Goal: Information Seeking & Learning: Learn about a topic

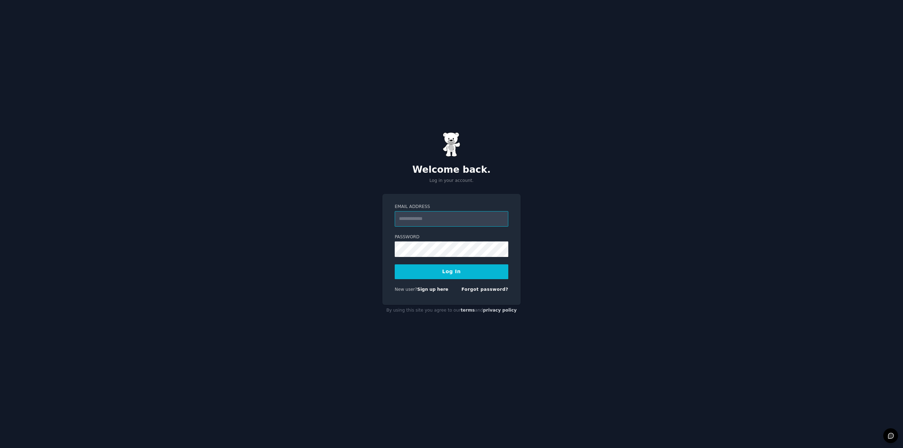
type input "**********"
drag, startPoint x: 465, startPoint y: 269, endPoint x: 482, endPoint y: 272, distance: 17.2
click at [465, 269] on button "Log In" at bounding box center [452, 271] width 114 height 15
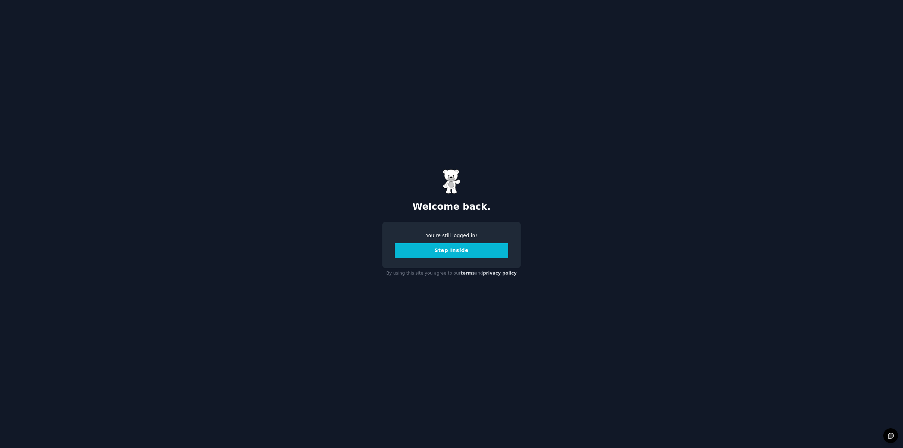
click at [458, 256] on button "Step Inside" at bounding box center [452, 250] width 114 height 15
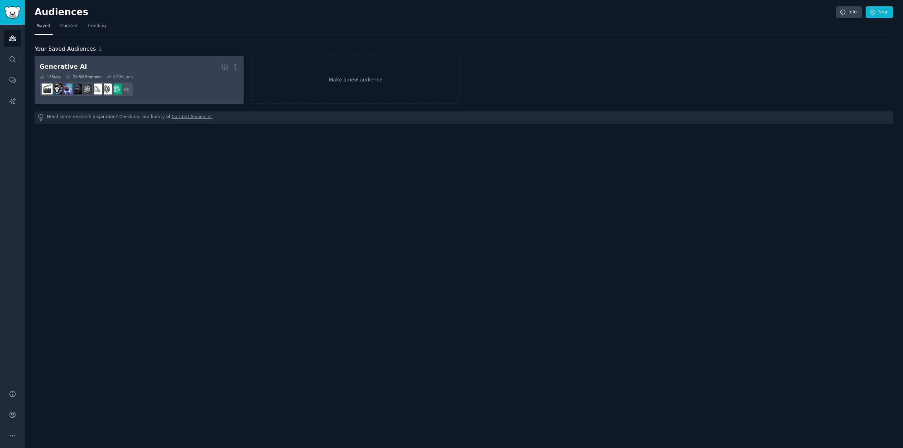
click at [165, 79] on dd "r/dalle2, r/PromptEngineering, r/deepdream, r/LanguageTechnology, r/sdforall, r…" at bounding box center [138, 89] width 199 height 20
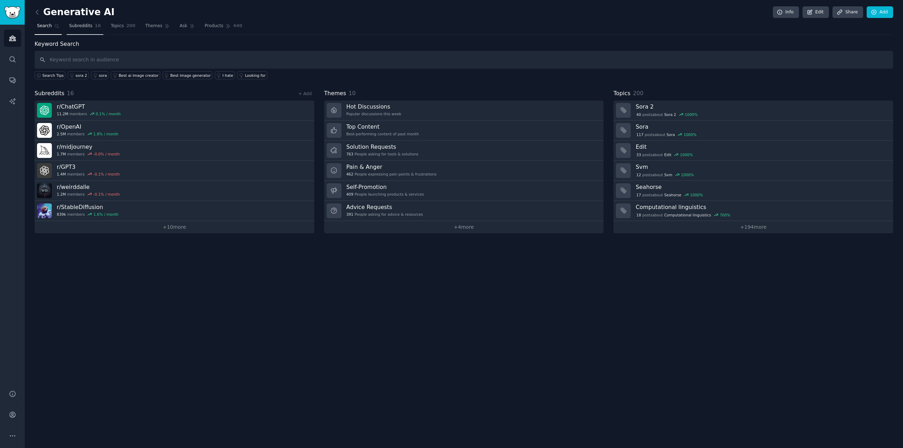
click at [76, 29] on span "Subreddits" at bounding box center [80, 26] width 23 height 6
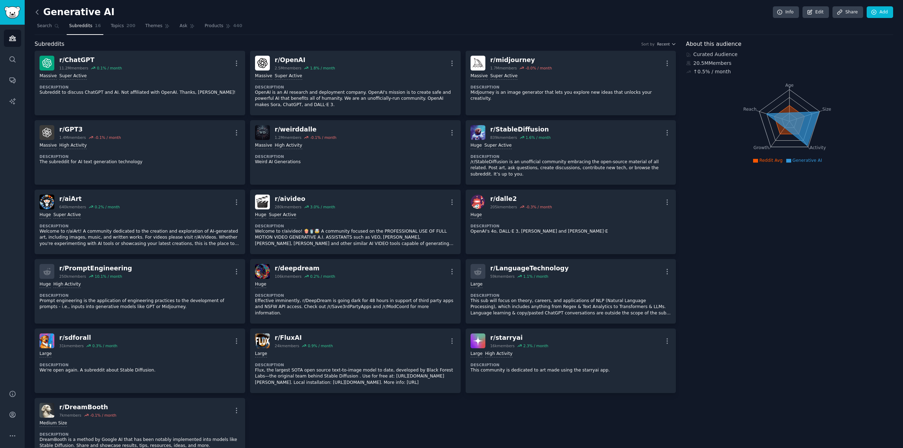
click at [37, 11] on icon at bounding box center [37, 12] width 2 height 4
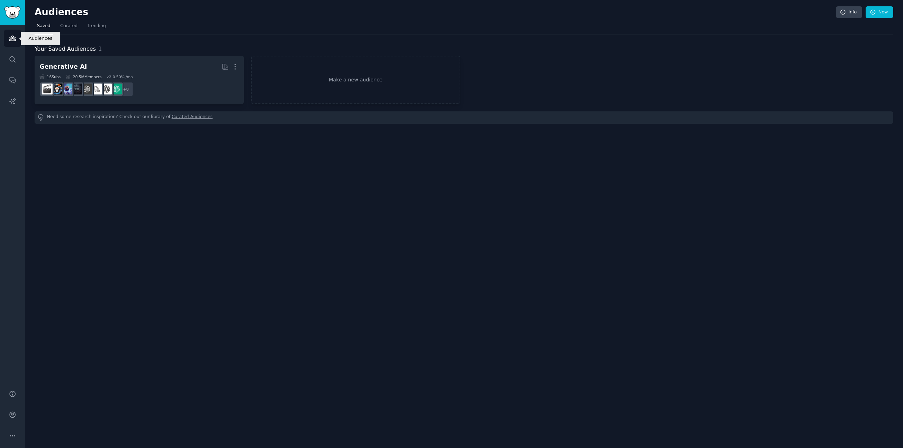
click at [13, 35] on icon "Sidebar" at bounding box center [12, 38] width 7 height 7
click at [10, 62] on icon "Sidebar" at bounding box center [12, 59] width 7 height 7
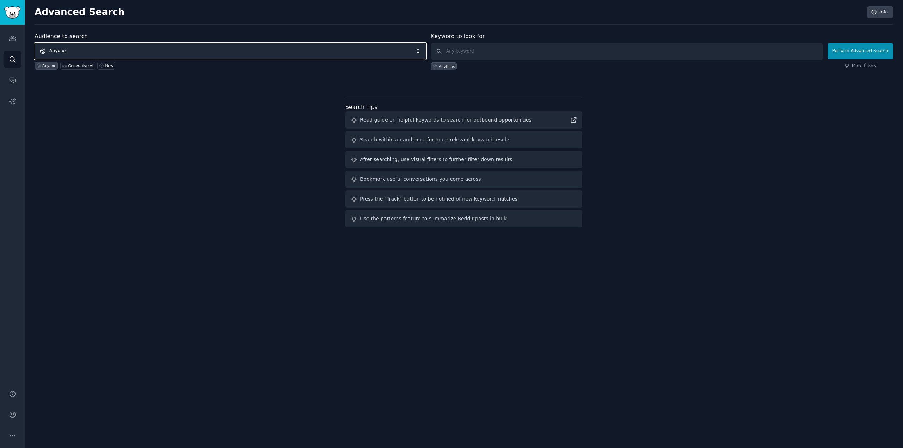
click at [223, 46] on span "Anyone" at bounding box center [230, 51] width 391 height 16
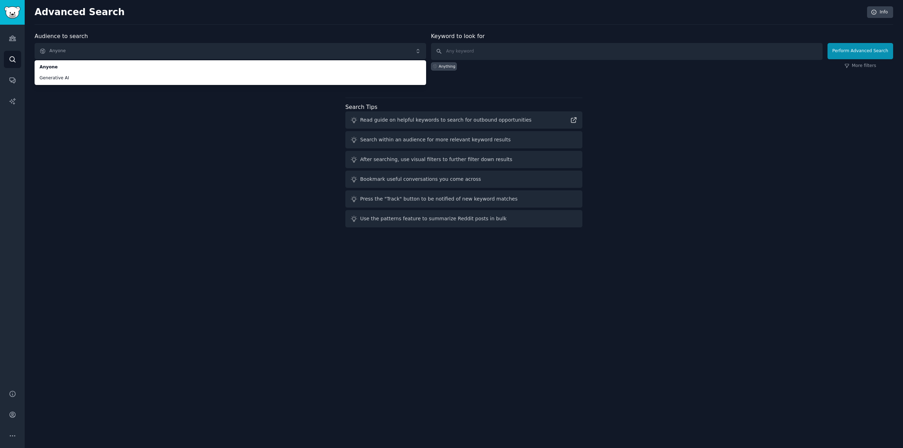
drag, startPoint x: 540, startPoint y: 18, endPoint x: 536, endPoint y: 25, distance: 7.9
click at [539, 18] on div "Advanced Search Info" at bounding box center [464, 15] width 858 height 18
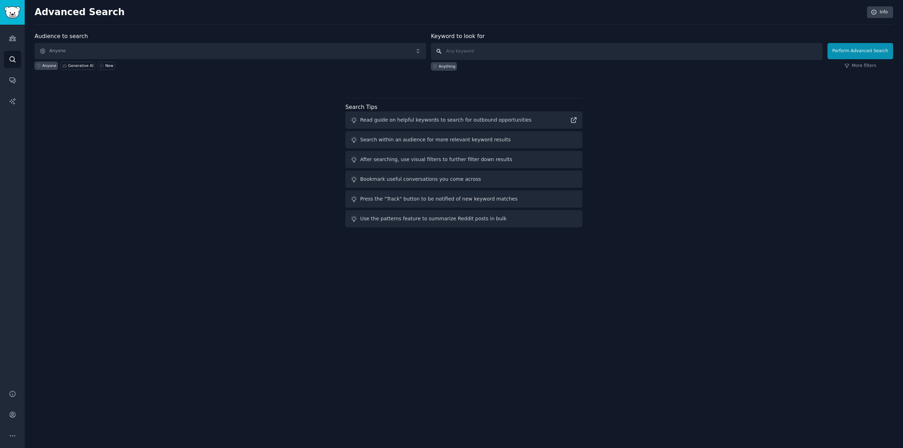
click at [537, 48] on input "text" at bounding box center [626, 51] width 391 height 17
type input "a"
type input "AI"
click at [845, 47] on button "Perform Advanced Search" at bounding box center [860, 51] width 66 height 16
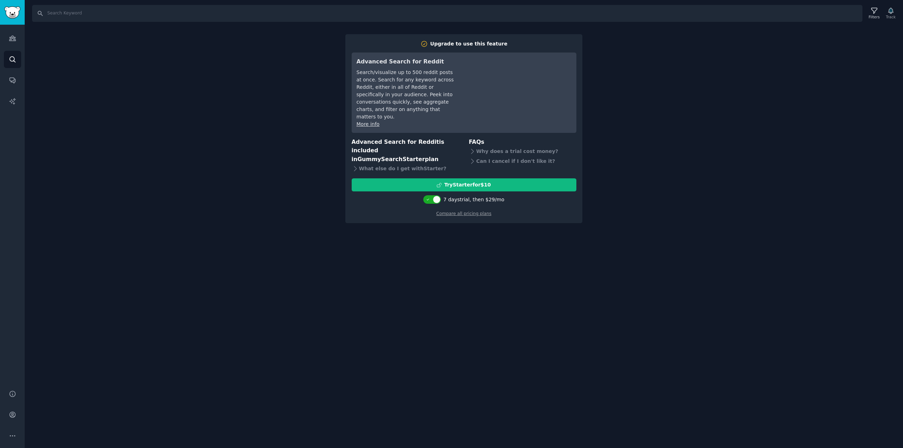
click at [232, 117] on div "Search Filters Track Upgrade to use this feature Advanced Search for Reddit Sea…" at bounding box center [464, 224] width 878 height 448
